Goal: Task Accomplishment & Management: Complete application form

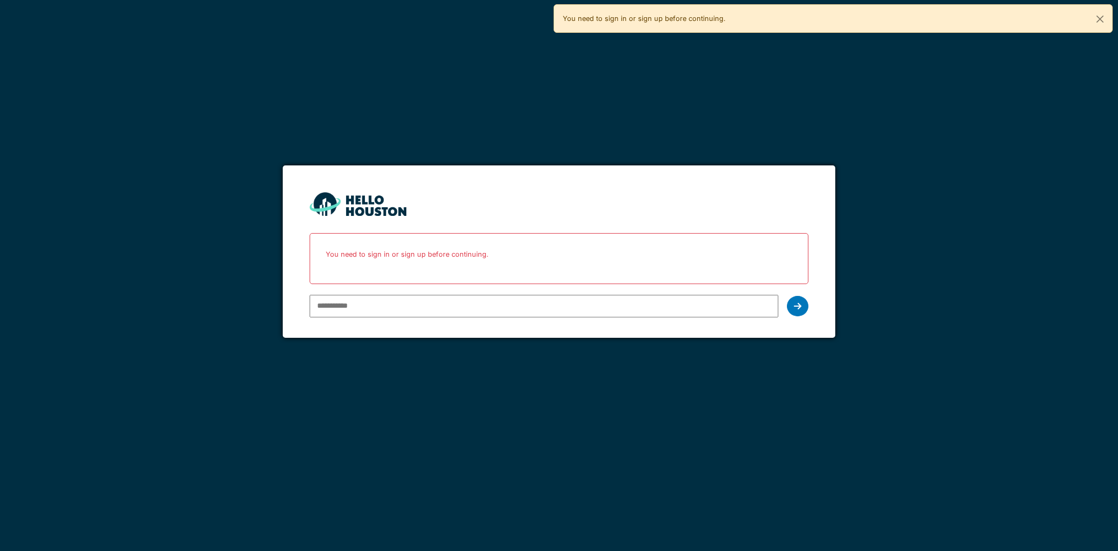
type input "**********"
click at [789, 299] on div at bounding box center [797, 306] width 21 height 20
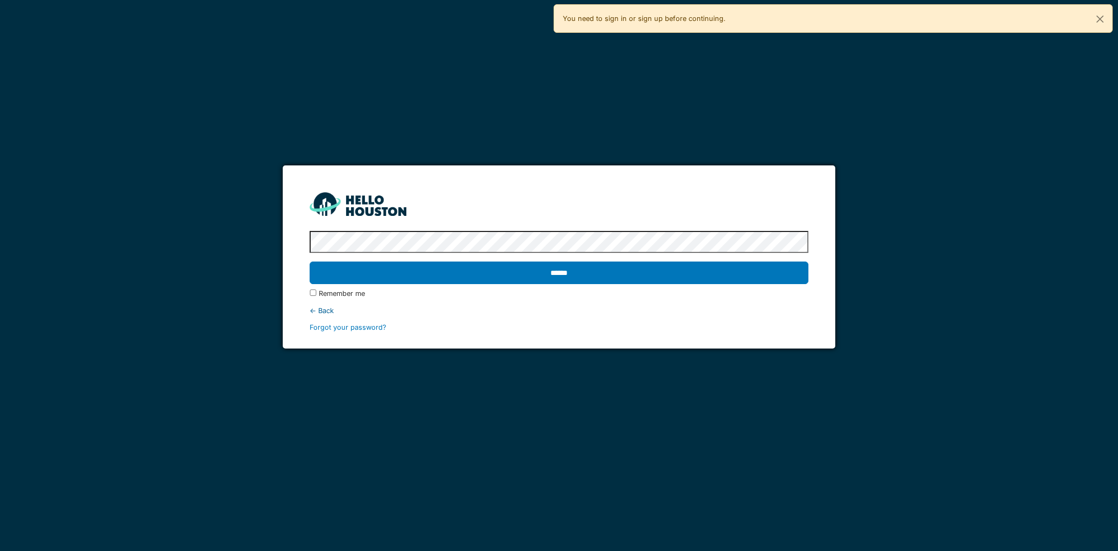
click at [541, 281] on input "******" at bounding box center [559, 273] width 498 height 23
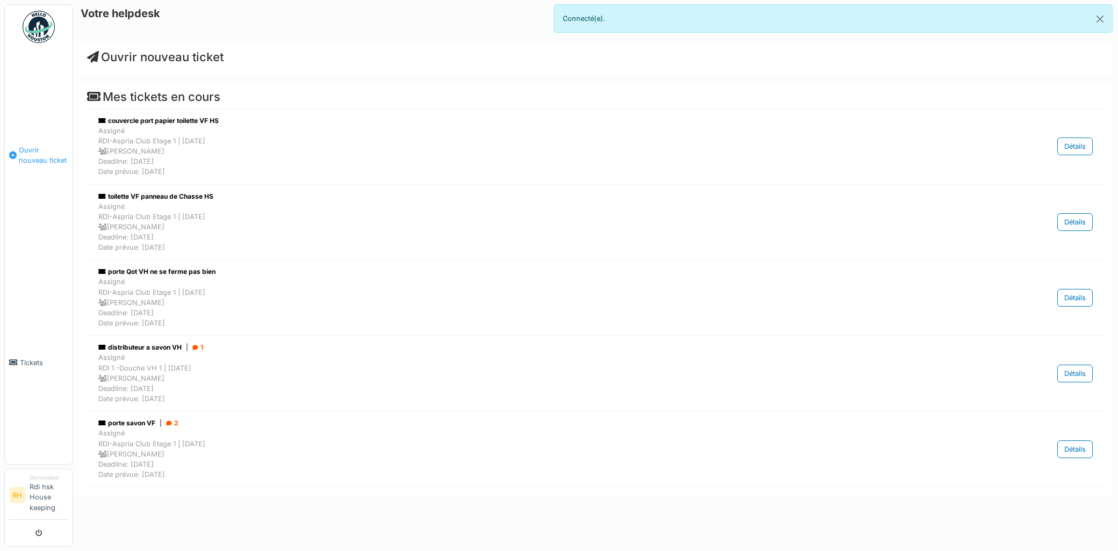
click at [62, 163] on span "Ouvrir nouveau ticket" at bounding box center [43, 155] width 49 height 20
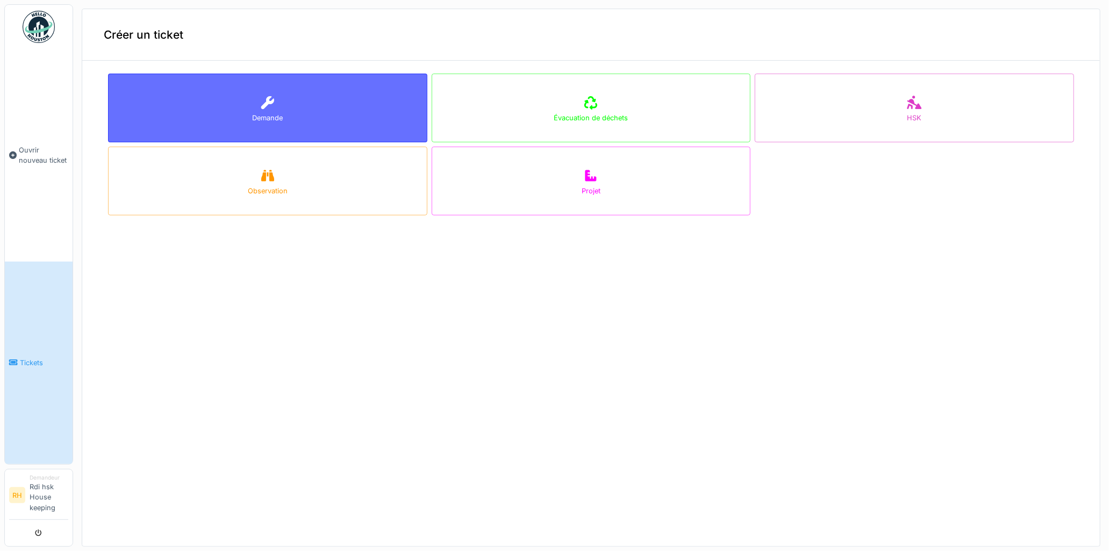
click at [264, 104] on icon at bounding box center [267, 102] width 13 height 13
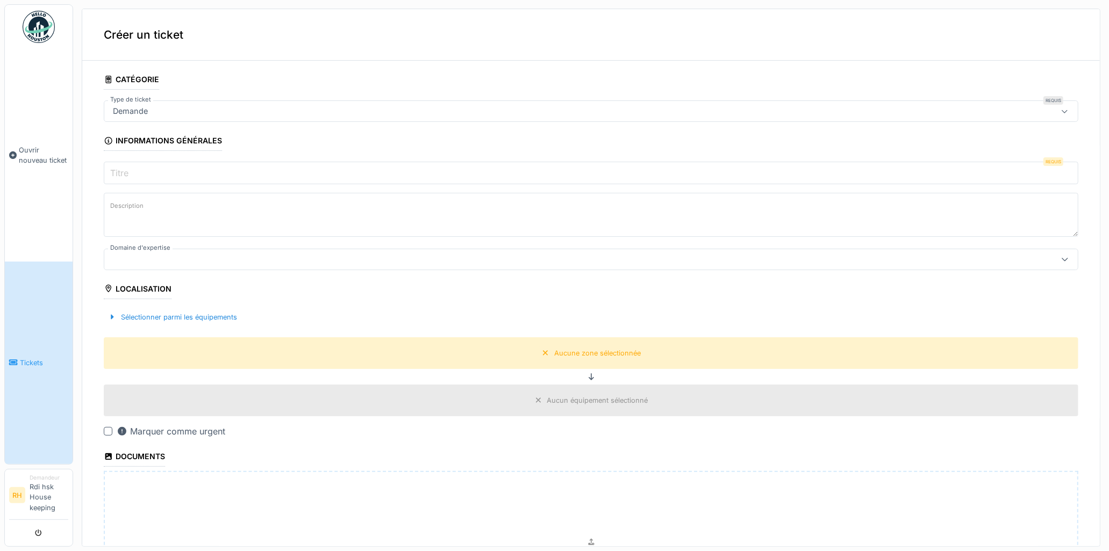
click at [140, 175] on input "Titre" at bounding box center [591, 173] width 974 height 23
click at [154, 112] on div "Demande" at bounding box center [539, 111] width 860 height 12
click at [191, 105] on div "Demande" at bounding box center [539, 111] width 860 height 12
click at [154, 111] on div "Demande" at bounding box center [539, 111] width 860 height 12
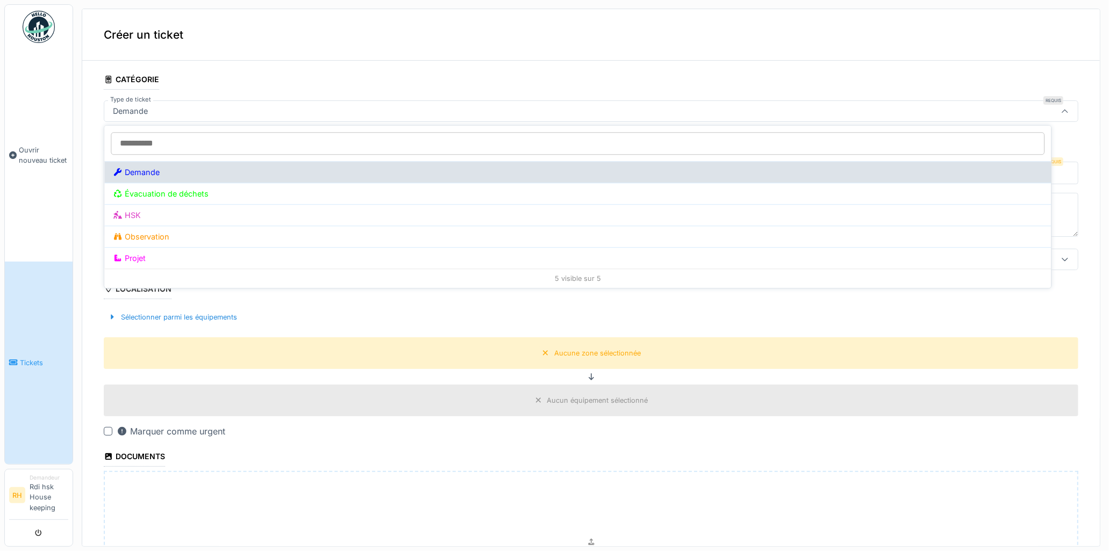
click at [170, 170] on div "Demande" at bounding box center [577, 171] width 947 height 21
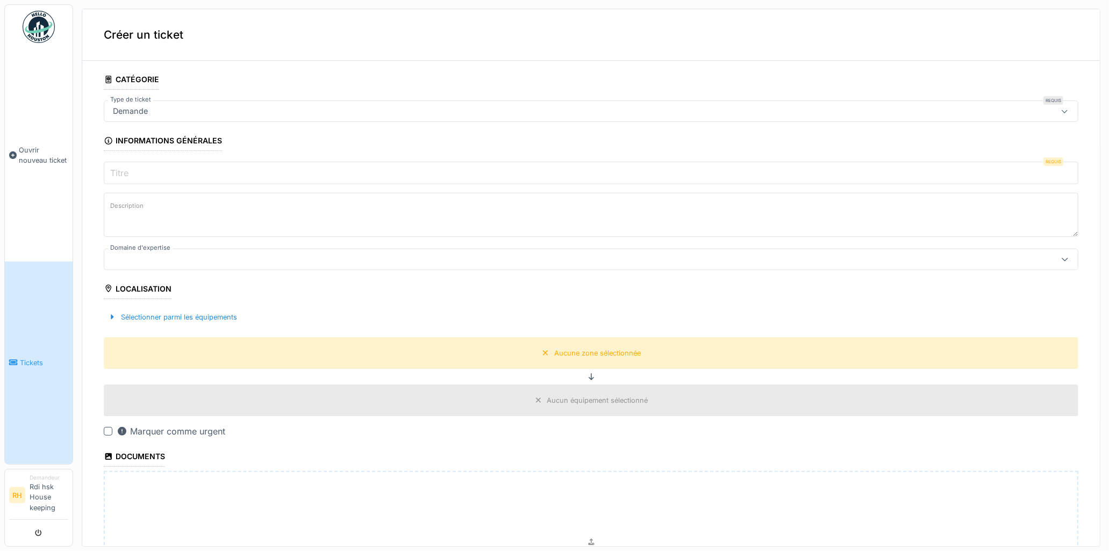
click at [27, 375] on link "Tickets" at bounding box center [39, 363] width 68 height 203
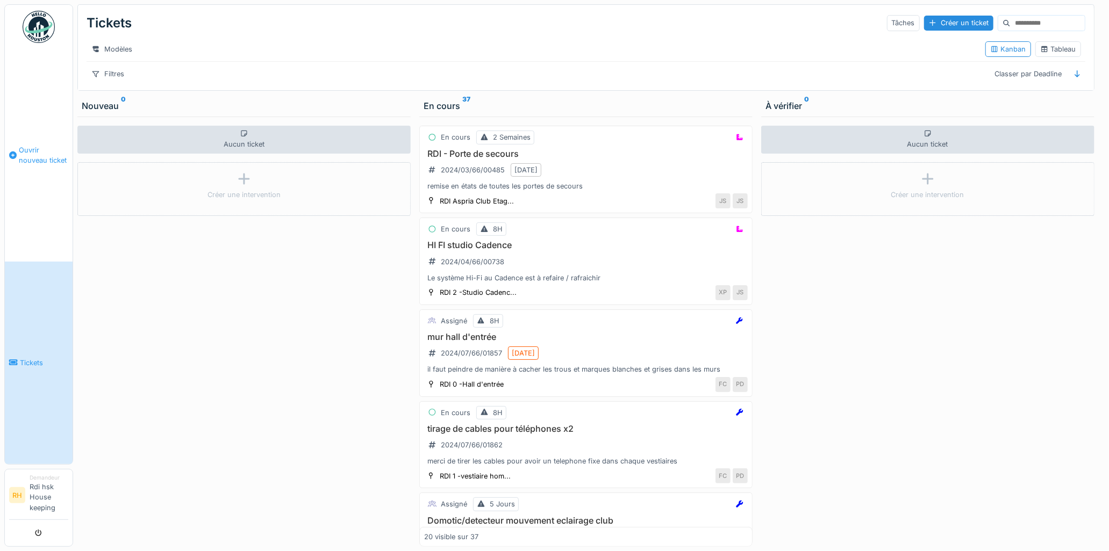
click at [30, 178] on link "Ouvrir nouveau ticket" at bounding box center [39, 155] width 68 height 213
